Goal: Browse casually: Explore the website without a specific task or goal

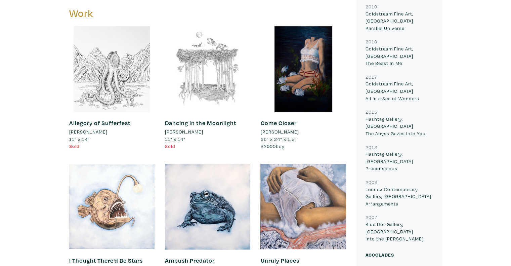
scroll to position [314, 0]
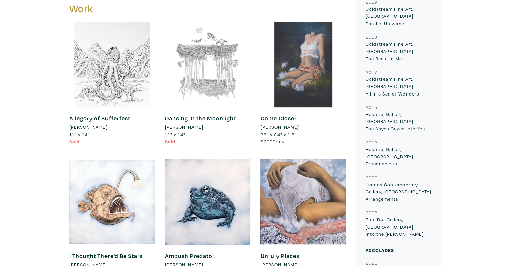
click at [305, 47] on div at bounding box center [304, 65] width 86 height 86
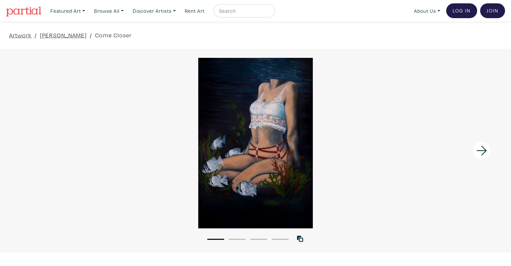
click at [481, 152] on icon at bounding box center [482, 151] width 23 height 18
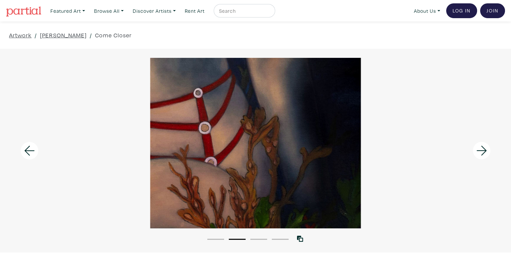
click at [481, 152] on icon at bounding box center [482, 151] width 23 height 18
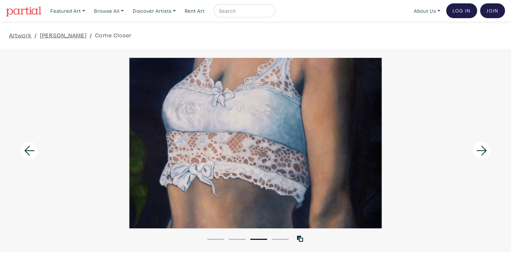
click at [481, 152] on icon at bounding box center [482, 151] width 23 height 18
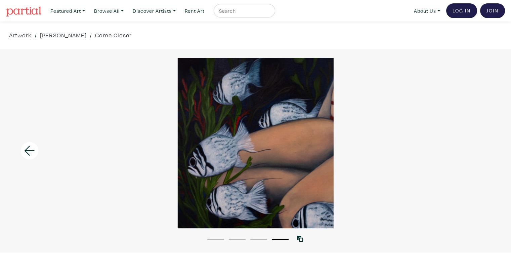
click at [481, 152] on div at bounding box center [255, 143] width 511 height 170
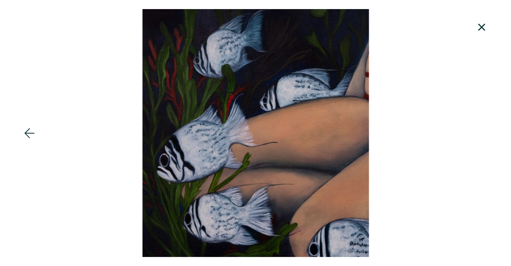
click at [484, 23] on icon at bounding box center [482, 27] width 23 height 18
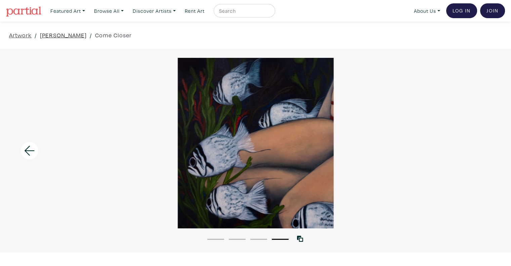
click at [81, 33] on link "[PERSON_NAME]" at bounding box center [63, 35] width 47 height 9
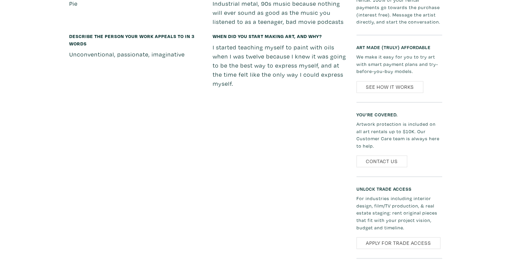
scroll to position [989, 0]
